Goal: Information Seeking & Learning: Learn about a topic

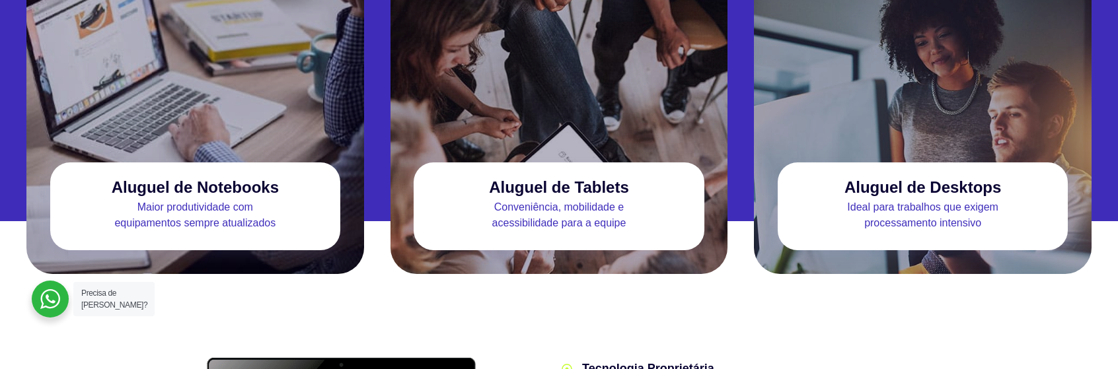
scroll to position [1332, 0]
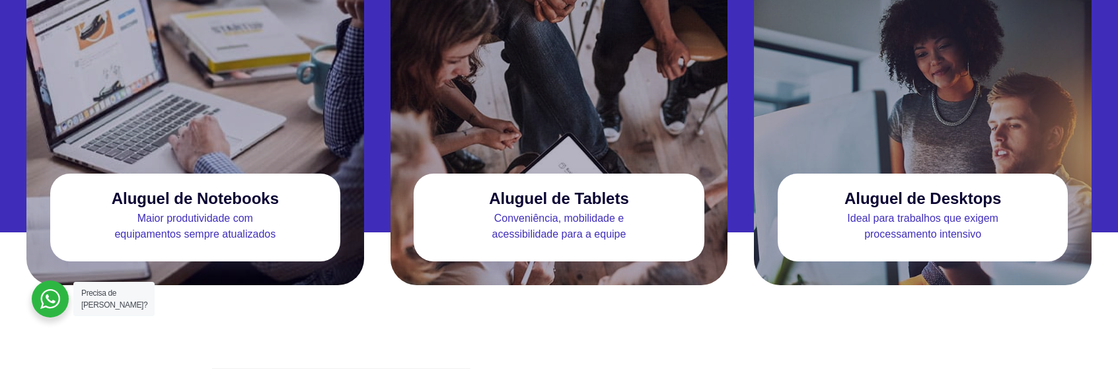
drag, startPoint x: 1123, startPoint y: 23, endPoint x: 1125, endPoint y: 127, distance: 104.4
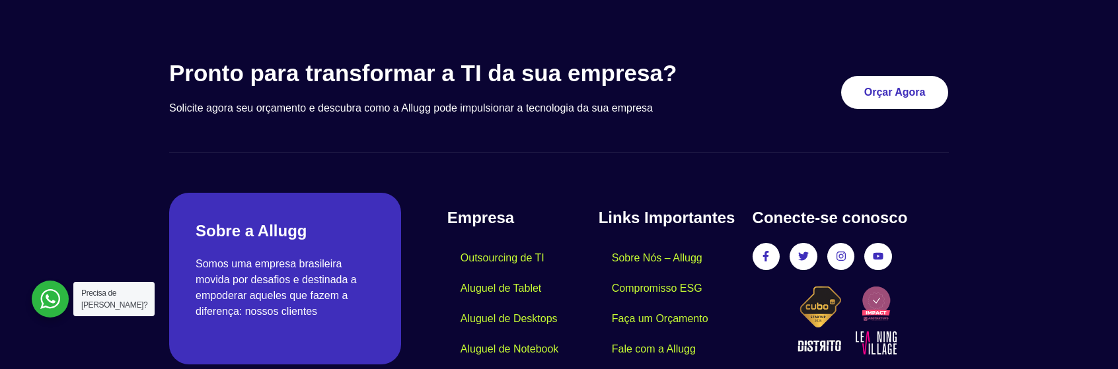
scroll to position [4035, 0]
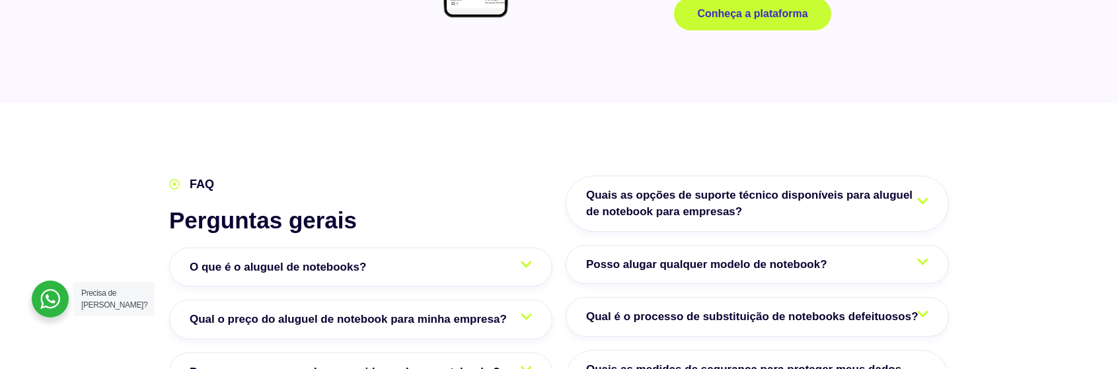
scroll to position [2190, 0]
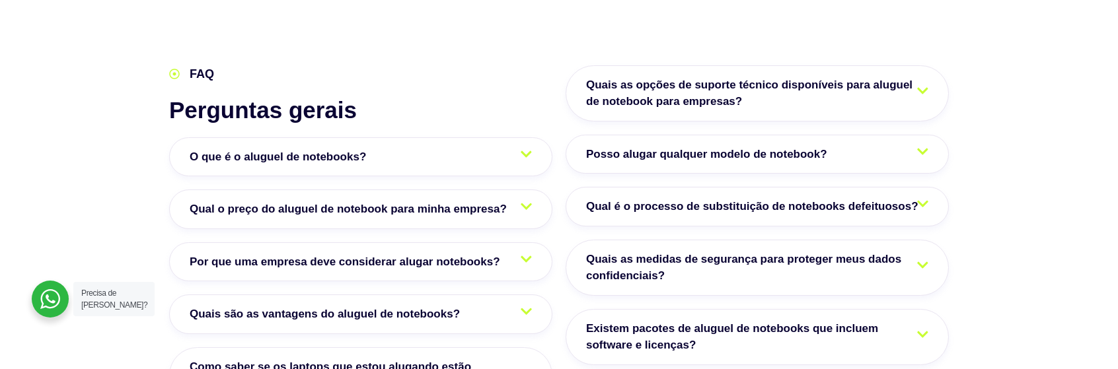
click at [524, 148] on icon at bounding box center [525, 154] width 11 height 13
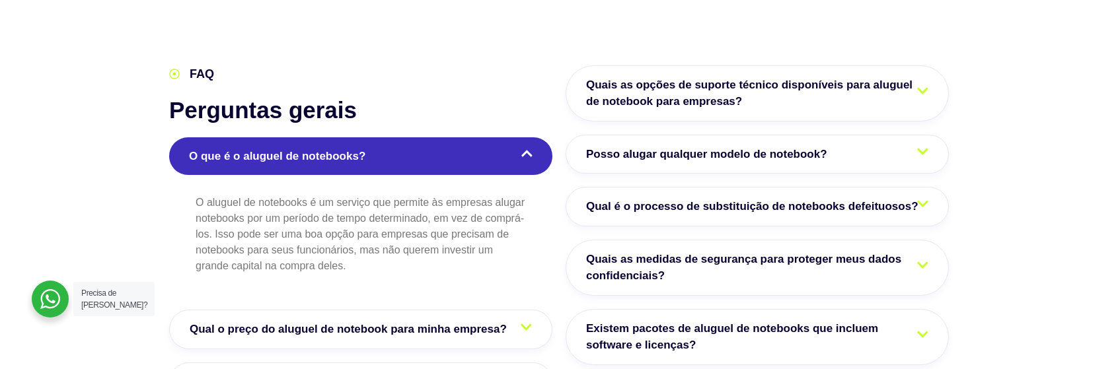
click at [470, 321] on span "Qual o preço do aluguel de notebook para minha empresa?" at bounding box center [352, 329] width 324 height 17
